Goal: Information Seeking & Learning: Learn about a topic

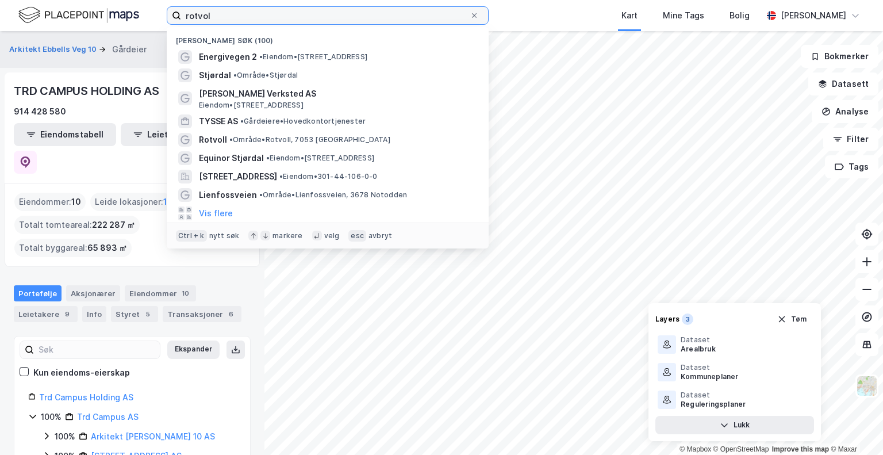
drag, startPoint x: 213, startPoint y: 14, endPoint x: 122, endPoint y: -9, distance: 94.4
click at [122, 0] on html "rotvol Nylige søk (100) Energivegen 2 • Eiendom • [STREET_ADDRESS] • Område • S…" at bounding box center [441, 227] width 883 height 455
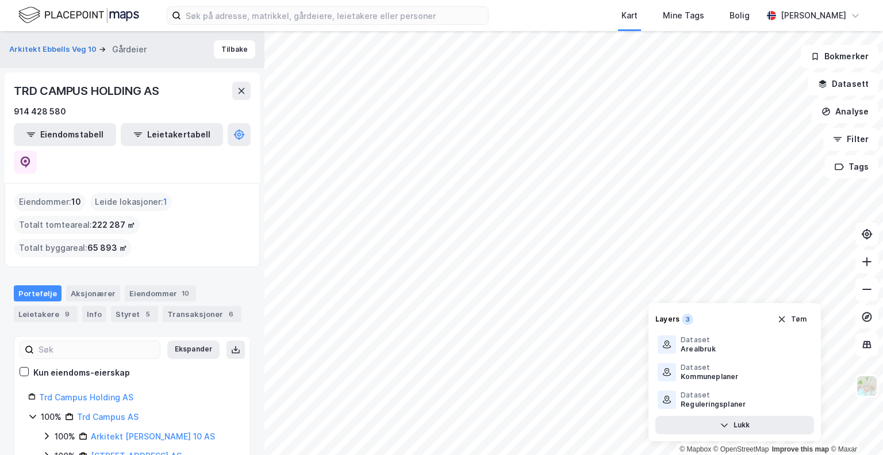
click at [85, 14] on img at bounding box center [78, 15] width 121 height 20
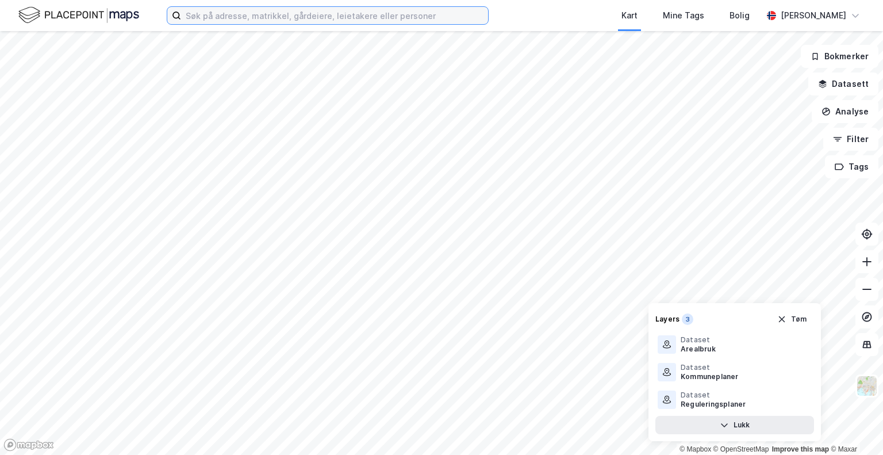
click at [260, 18] on input at bounding box center [332, 15] width 302 height 17
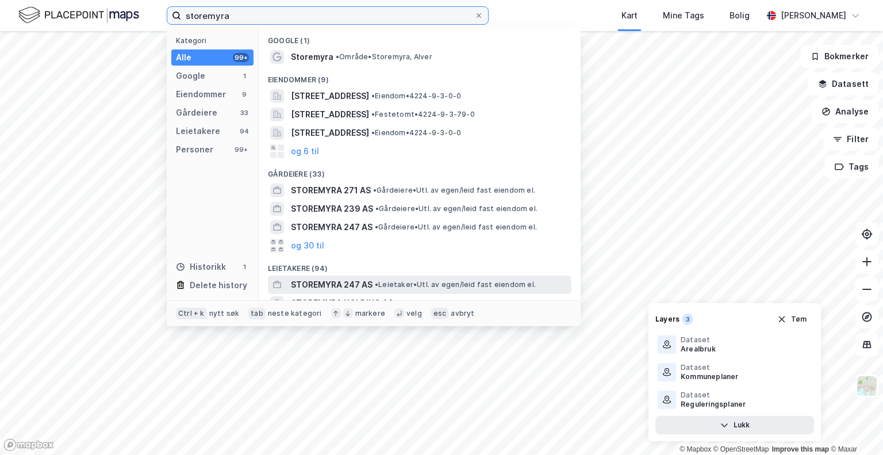
type input "storemyra"
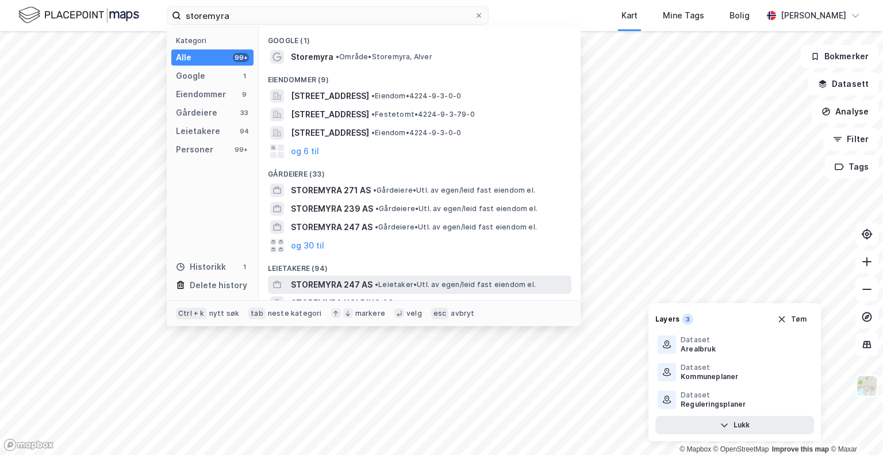
click at [363, 283] on span "STOREMYRA 247 AS" at bounding box center [332, 285] width 82 height 14
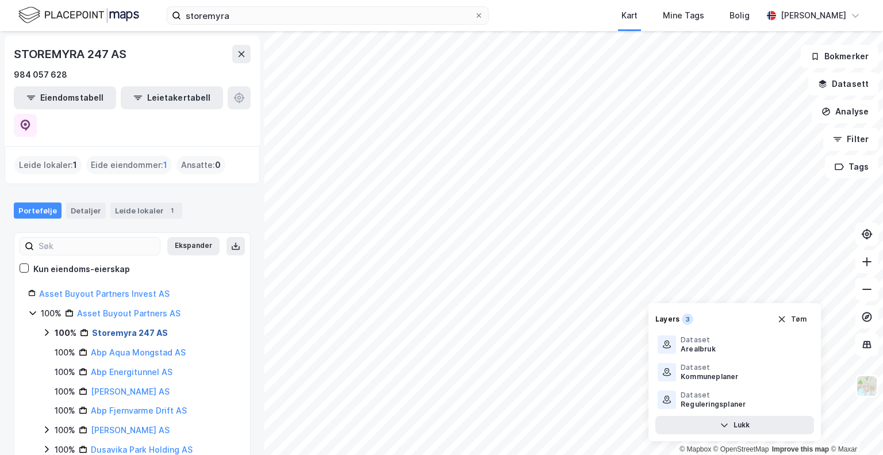
click at [108, 328] on link "Storemyra 247 AS" at bounding box center [130, 333] width 76 height 10
click at [90, 289] on link "Asset Buyout Partners Invest AS" at bounding box center [104, 294] width 130 height 10
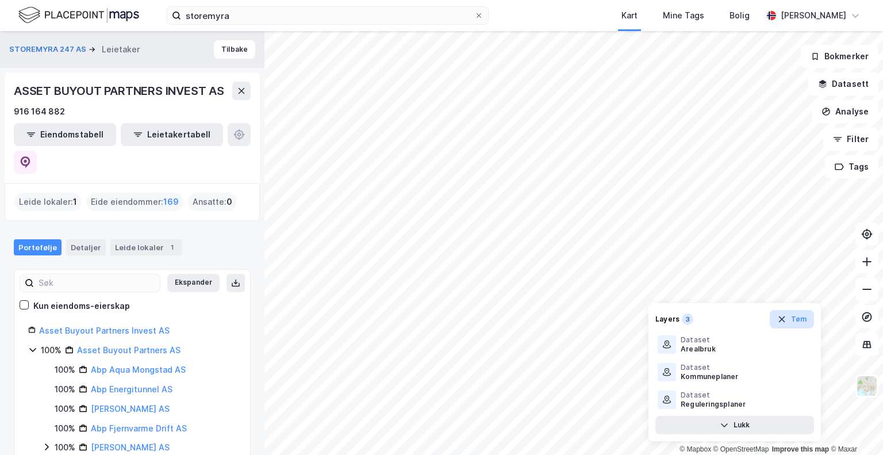
click at [786, 321] on icon "button" at bounding box center [781, 318] width 9 height 9
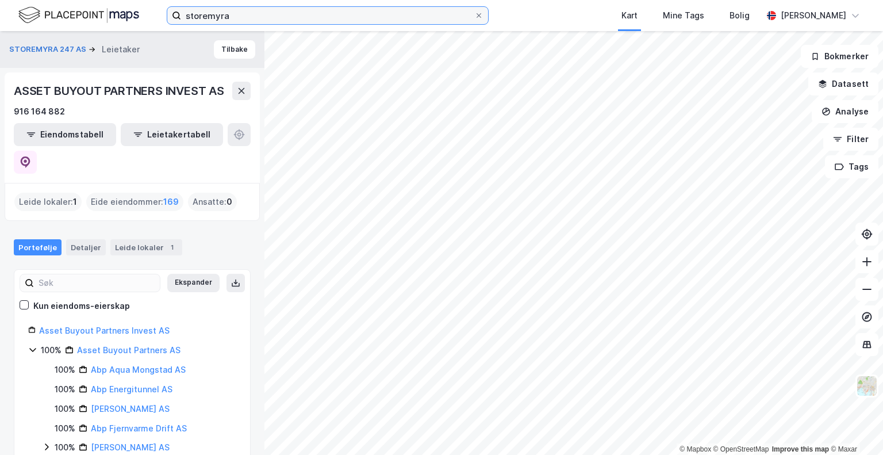
click at [347, 14] on input "storemyra" at bounding box center [325, 15] width 289 height 17
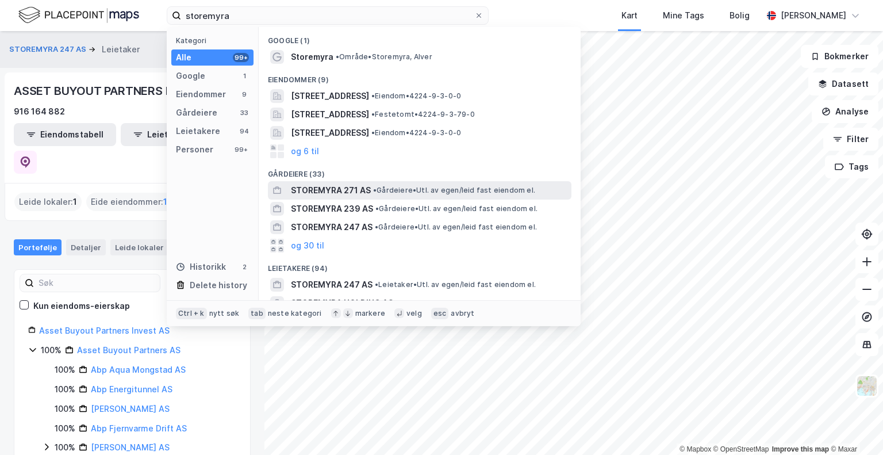
click at [322, 193] on span "STOREMYRA 271 AS" at bounding box center [331, 190] width 80 height 14
